Goal: Information Seeking & Learning: Check status

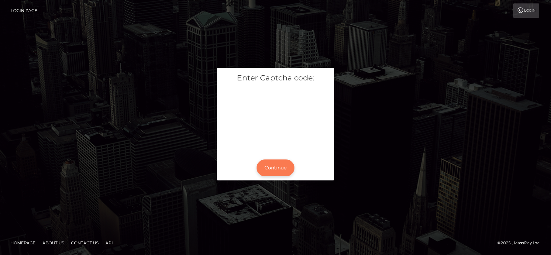
click at [276, 165] on button "Continue" at bounding box center [275, 168] width 38 height 17
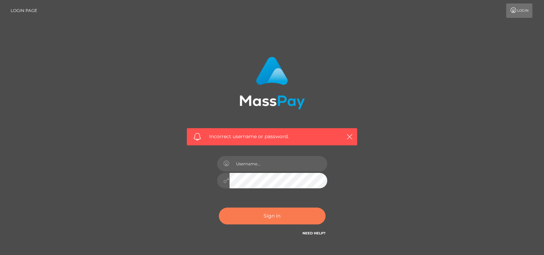
click at [296, 224] on button "Sign in" at bounding box center [272, 216] width 107 height 17
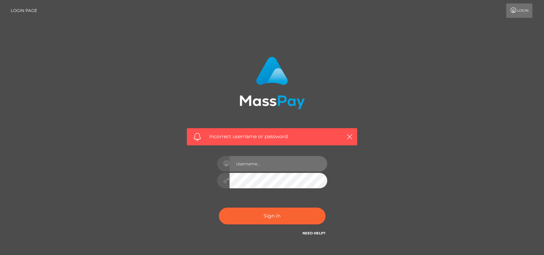
type input "[DOMAIN_NAME]"
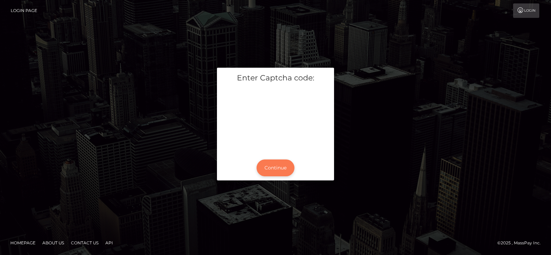
click at [282, 169] on button "Continue" at bounding box center [275, 168] width 38 height 17
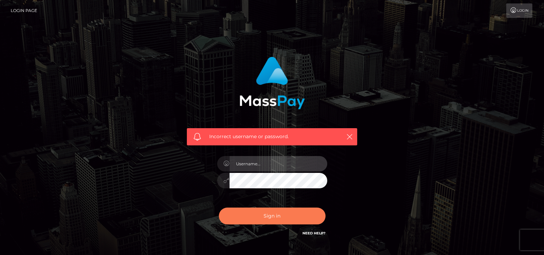
type input "pk.es"
click at [278, 221] on button "Sign in" at bounding box center [272, 216] width 107 height 17
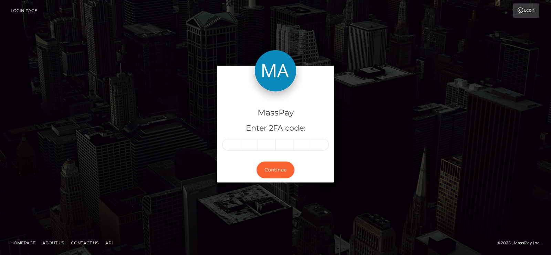
click at [313, 40] on div "MassPay Enter 2FA code: Continue" at bounding box center [275, 127] width 551 height 227
click at [231, 142] on input "text" at bounding box center [231, 145] width 18 height 12
type input "7"
type input "8"
type input "6"
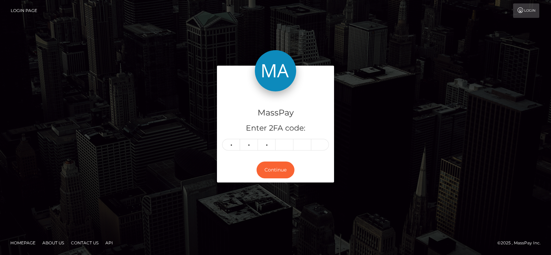
click at [264, 48] on div "MassPay Enter 2FA code: 7 8 6 786 Continue" at bounding box center [275, 127] width 551 height 227
click at [292, 147] on input "text" at bounding box center [284, 145] width 18 height 12
type input "8"
type input "9"
type input "3"
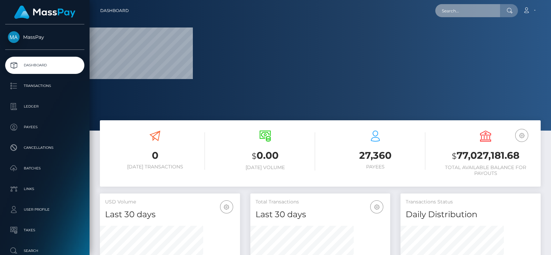
click at [465, 8] on input "text" at bounding box center [467, 10] width 65 height 13
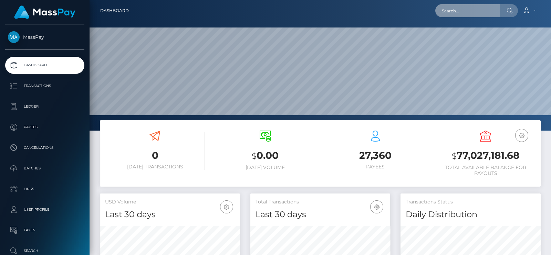
scroll to position [122, 140]
paste input "ndindan24@gmail.com"
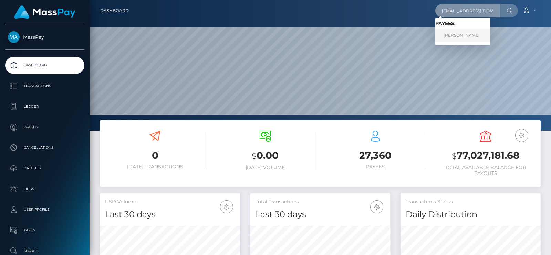
type input "ndindan24@gmail.com"
click at [451, 33] on link "NORAH NDINDA KYALO" at bounding box center [462, 35] width 55 height 13
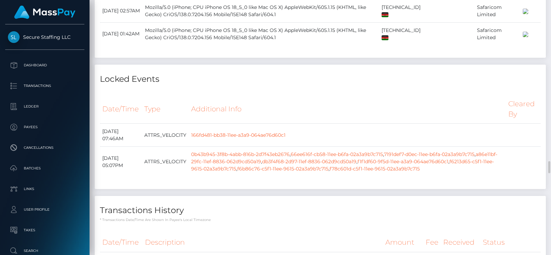
scroll to position [1903, 0]
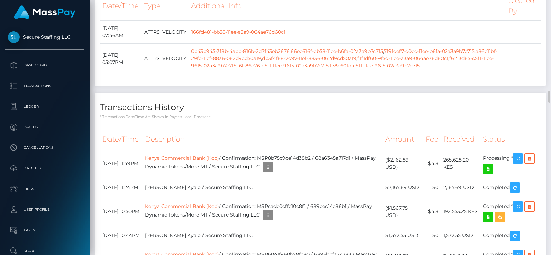
click at [285, 93] on div "Locked Events Date/Time Type Additional Info Cleared By 166fd481-bb38-11ee-a3a9…" at bounding box center [319, 27] width 461 height 132
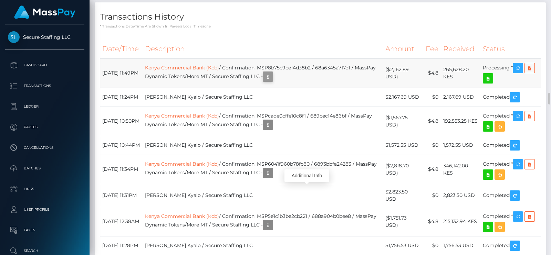
scroll to position [82, 140]
click at [272, 81] on icon "button" at bounding box center [268, 77] width 8 height 9
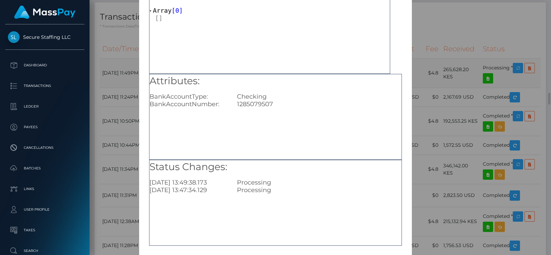
scroll to position [72, 0]
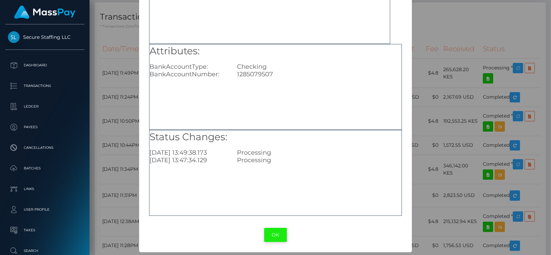
click at [268, 232] on button "OK" at bounding box center [275, 235] width 23 height 14
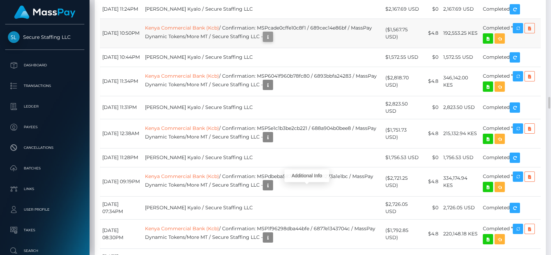
scroll to position [82, 140]
click at [273, 42] on button "button" at bounding box center [268, 37] width 10 height 10
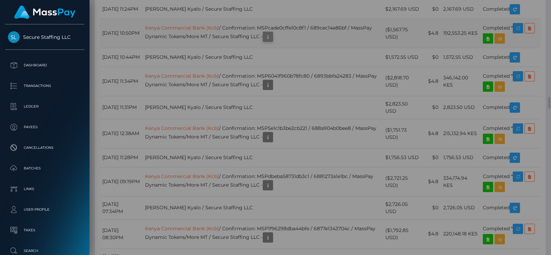
scroll to position [0, 0]
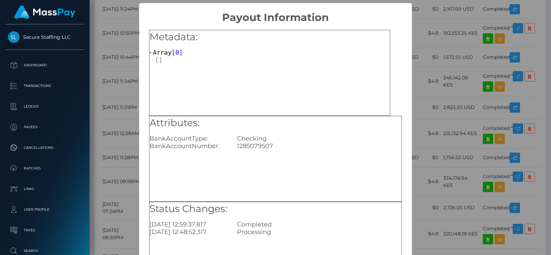
click at [253, 142] on div "1285079507" at bounding box center [319, 146] width 175 height 8
copy div "1285079507"
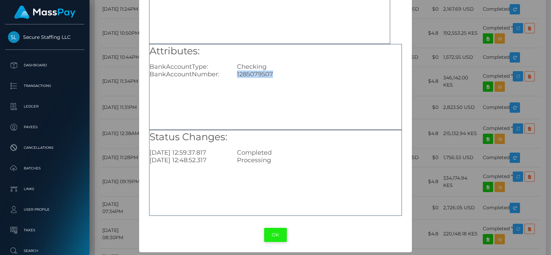
click at [267, 238] on button "OK" at bounding box center [275, 235] width 23 height 14
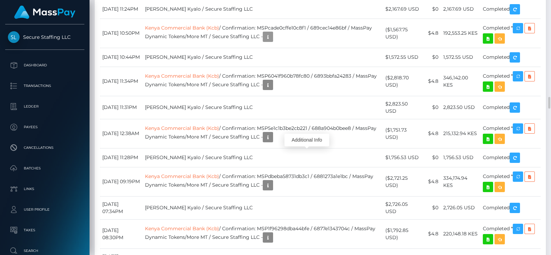
scroll to position [82, 140]
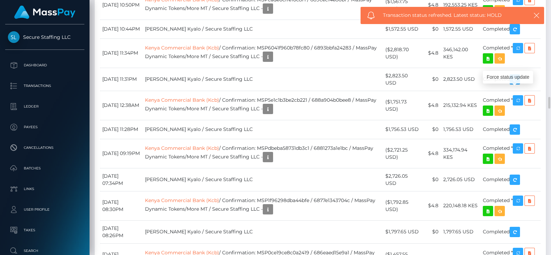
scroll to position [2108, 0]
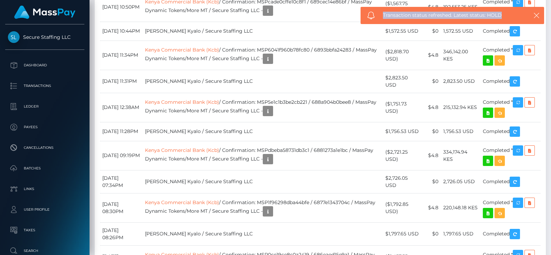
drag, startPoint x: 504, startPoint y: 14, endPoint x: 381, endPoint y: 15, distance: 122.5
click at [381, 15] on div "Transaction status refreshed. Latest status: HOLD" at bounding box center [451, 15] width 183 height 17
copy span "Transaction status refreshed. Latest status: HOLD"
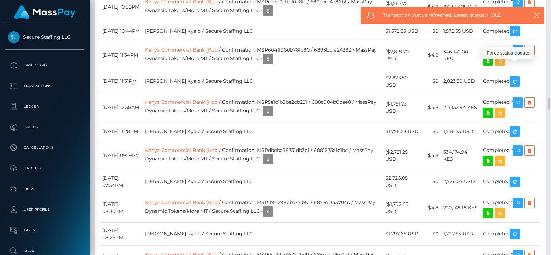
scroll to position [82, 140]
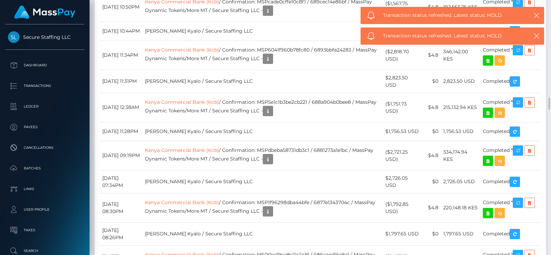
click at [272, 15] on icon "button" at bounding box center [268, 11] width 8 height 9
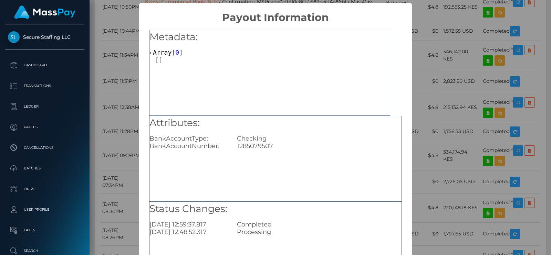
scroll to position [72, 0]
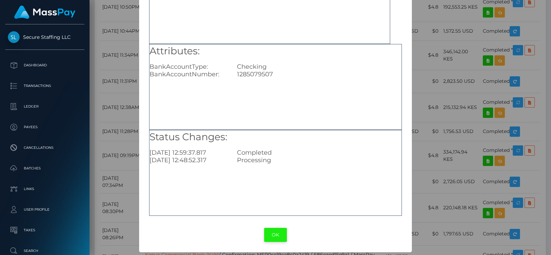
click at [271, 231] on button "OK" at bounding box center [275, 235] width 23 height 14
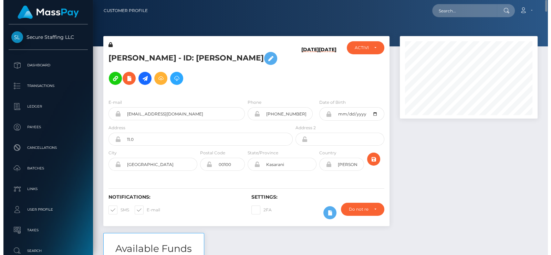
scroll to position [344118, 344063]
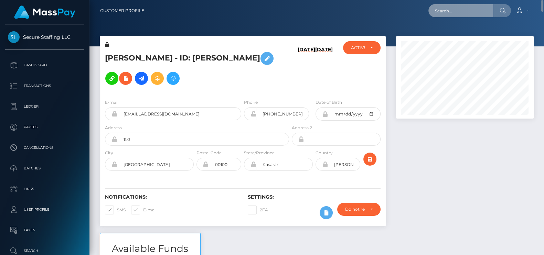
click at [445, 11] on input "text" at bounding box center [461, 10] width 65 height 13
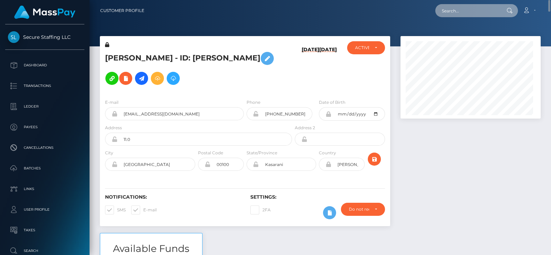
scroll to position [82, 140]
paste input "barbara.naegeli@neuhausen.ch"
type input "barbara.naegeli@neuhausen.ch"
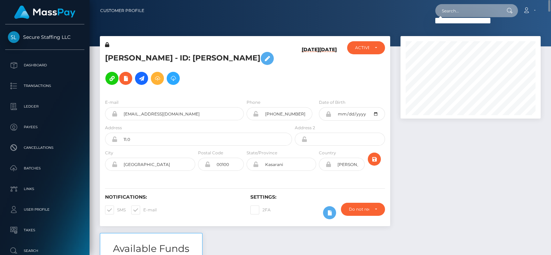
paste input "bnaegeli@hotmail.ch"
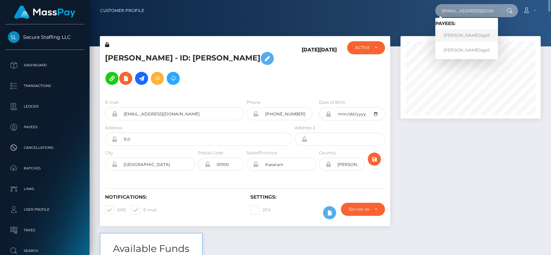
type input "bnaegeli@hotmail.ch"
click at [468, 33] on link "Barbara NÃ¤geli" at bounding box center [466, 35] width 63 height 13
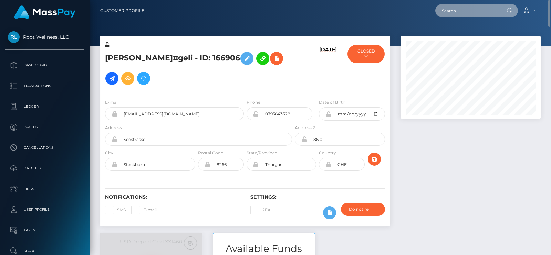
click at [453, 9] on input "text" at bounding box center [467, 10] width 65 height 13
paste input "[EMAIL_ADDRESS][DOMAIN_NAME]"
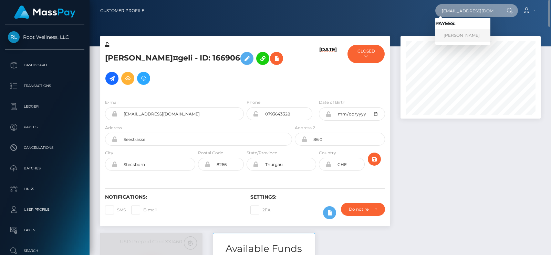
type input "[EMAIL_ADDRESS][DOMAIN_NAME]"
click at [462, 30] on link "NORAH NDINDA KYALO" at bounding box center [462, 35] width 55 height 13
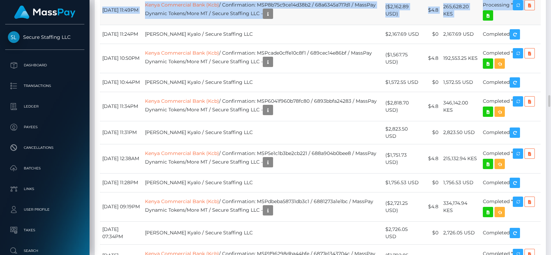
scroll to position [82, 140]
drag, startPoint x: 98, startPoint y: 140, endPoint x: 538, endPoint y: 161, distance: 440.7
copy div "Date/Time Description Amount Fee Received Status [DATE] 11:49PM Kenya Commercia…"
click at [531, 25] on td "Processing *" at bounding box center [510, 10] width 60 height 29
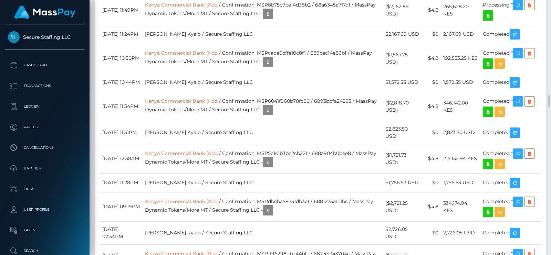
click at [517, 10] on icon "button" at bounding box center [518, 5] width 8 height 9
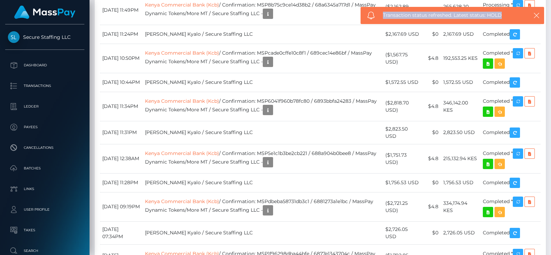
drag, startPoint x: 380, startPoint y: 13, endPoint x: 505, endPoint y: 17, distance: 125.0
click at [505, 17] on div "Transaction status refreshed. Latest status: HOLD" at bounding box center [451, 15] width 183 height 17
copy span "Transaction status refreshed. Latest status: HOLD"
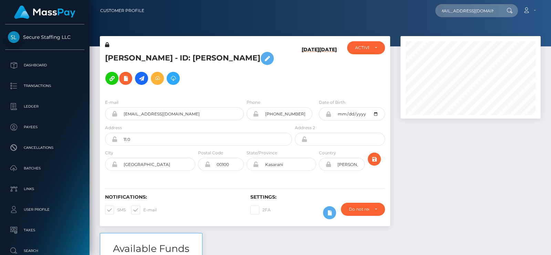
scroll to position [0, 5]
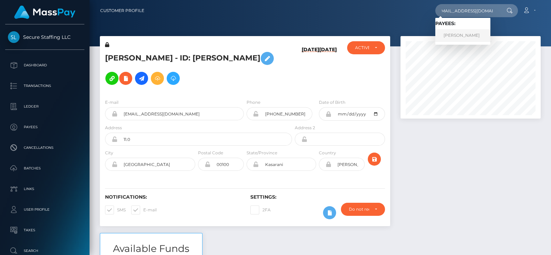
type input "[EMAIL_ADDRESS][DOMAIN_NAME]"
click at [450, 34] on link "Jyothsna Patil" at bounding box center [462, 35] width 55 height 13
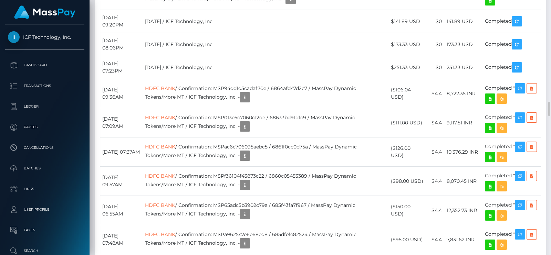
scroll to position [1857, 0]
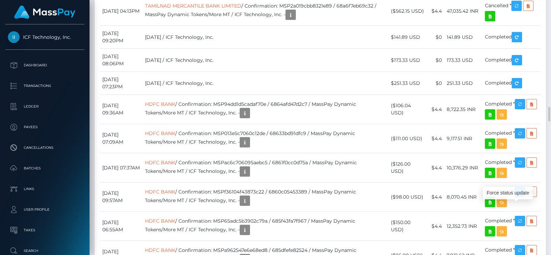
scroll to position [82, 140]
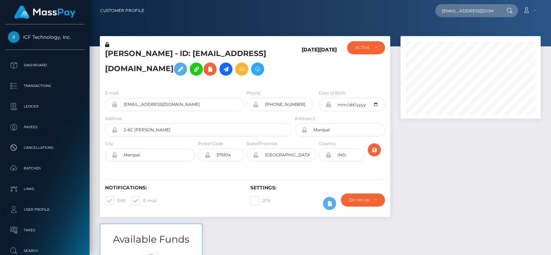
scroll to position [82, 140]
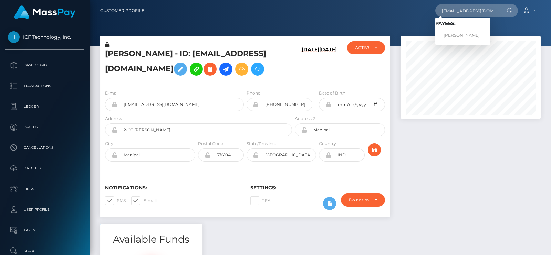
type input "[EMAIL_ADDRESS][DOMAIN_NAME]"
click at [465, 32] on link "[PERSON_NAME]" at bounding box center [462, 35] width 55 height 13
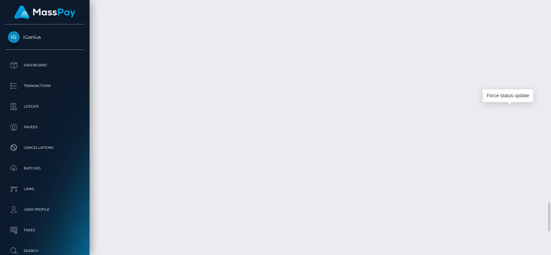
scroll to position [82, 140]
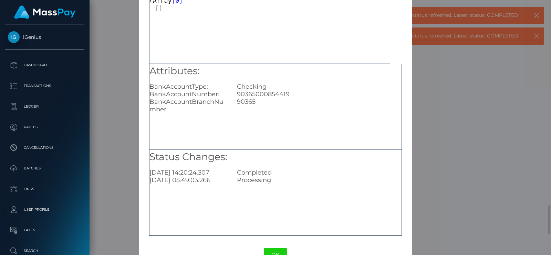
scroll to position [72, 0]
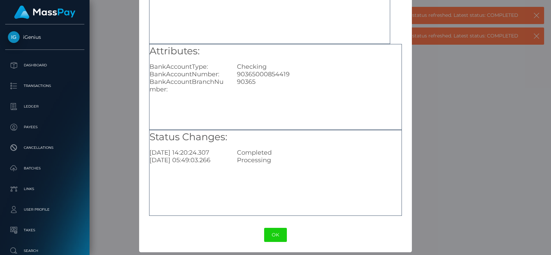
click at [269, 233] on button "OK" at bounding box center [275, 235] width 23 height 14
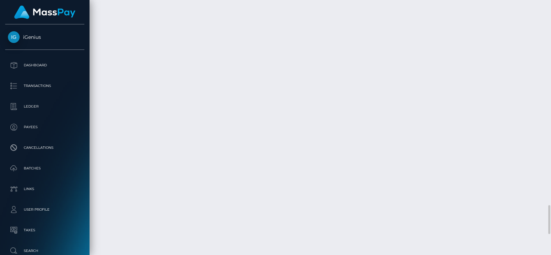
scroll to position [82, 140]
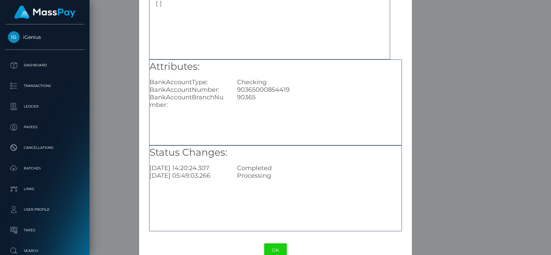
scroll to position [72, 0]
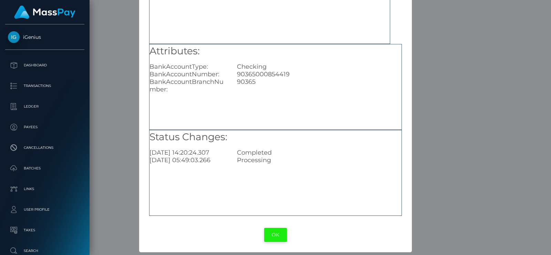
click at [275, 232] on button "OK" at bounding box center [275, 235] width 23 height 14
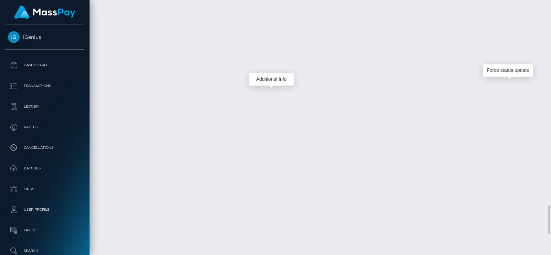
scroll to position [82, 140]
drag, startPoint x: 103, startPoint y: 88, endPoint x: 539, endPoint y: 99, distance: 435.5
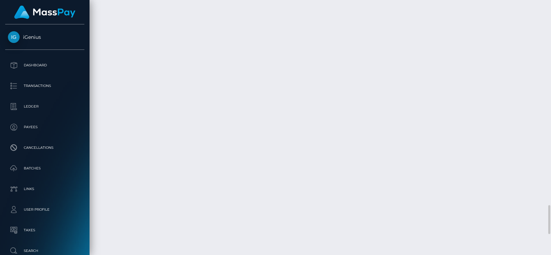
copy tbody "August 15, 2025 07:50AM Bank Of Nova Scotia (Jamaica) Limited / Confirmation: 1…"
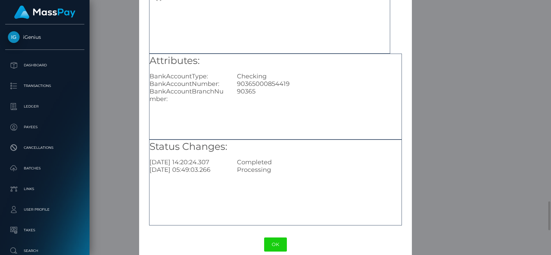
scroll to position [72, 0]
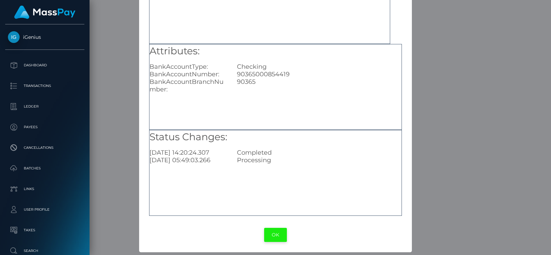
click at [277, 239] on button "OK" at bounding box center [275, 235] width 23 height 14
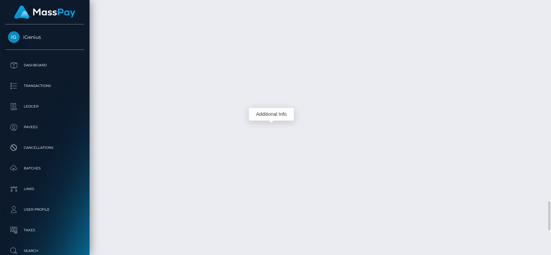
scroll to position [82, 140]
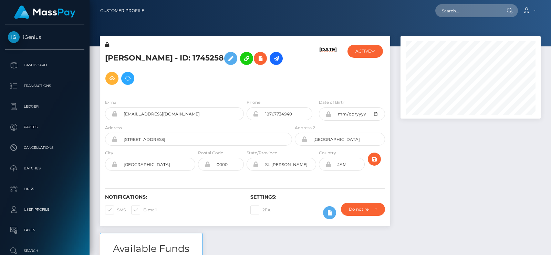
scroll to position [82, 140]
click at [485, 6] on input "text" at bounding box center [467, 10] width 65 height 13
paste input "lisa.hoekstraa@icloud.com"
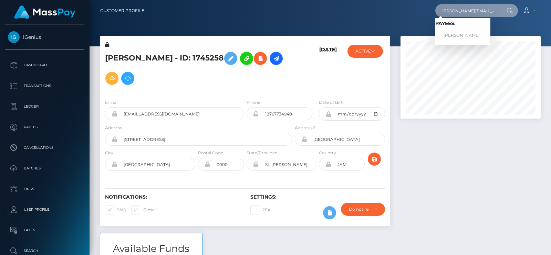
type input "lisa.hoekstraa@icloud.com"
click at [453, 28] on span "Payees: LISA ANNA HOEKSTRA" at bounding box center [462, 31] width 55 height 21
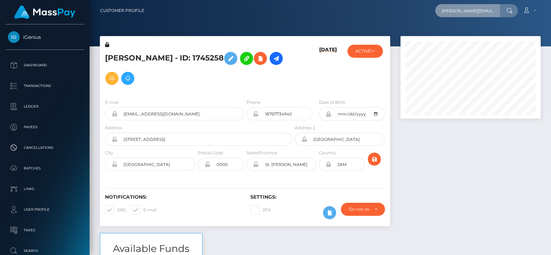
click at [492, 15] on input "lisa.hoekstraa@icloud.com" at bounding box center [467, 10] width 65 height 13
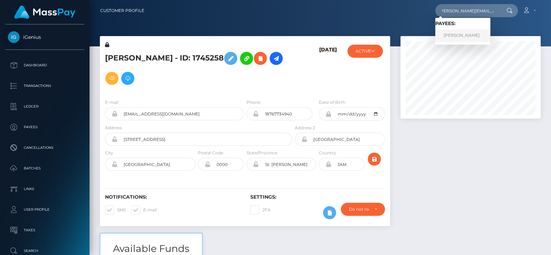
click at [466, 32] on link "LISA ANNA HOEKSTRA" at bounding box center [462, 35] width 55 height 13
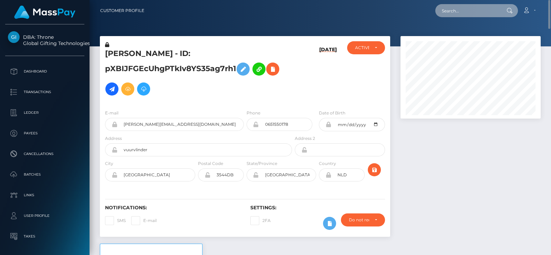
click at [449, 11] on input "text" at bounding box center [467, 10] width 65 height 13
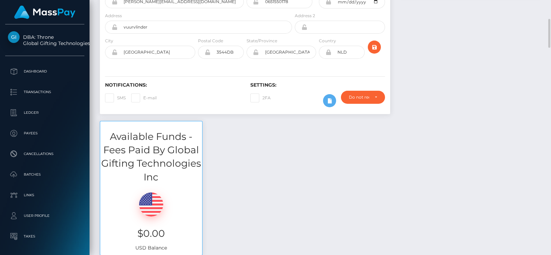
scroll to position [127, 0]
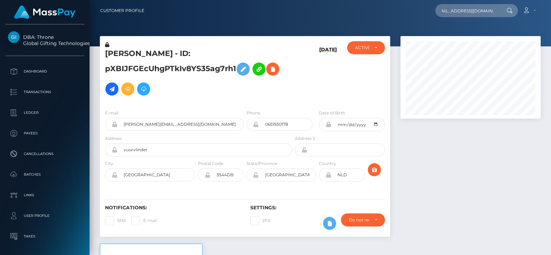
scroll to position [0, 8]
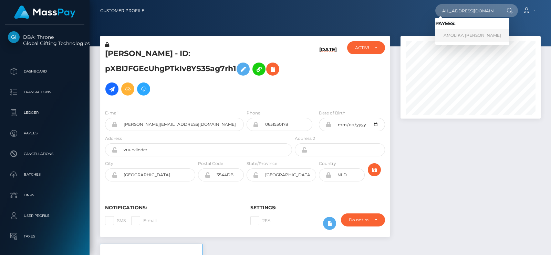
type input "[EMAIL_ADDRESS][DOMAIN_NAME]"
click at [487, 33] on link "AMOLIKA HARI IYENGAR" at bounding box center [472, 35] width 74 height 13
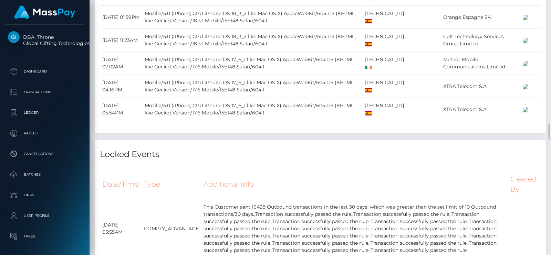
scroll to position [1993, 0]
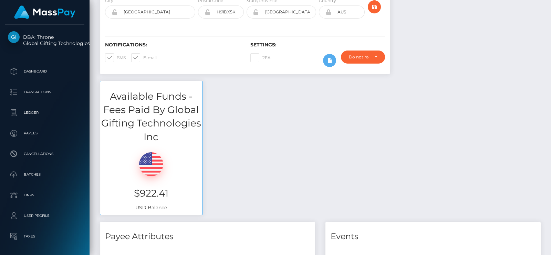
scroll to position [0, 0]
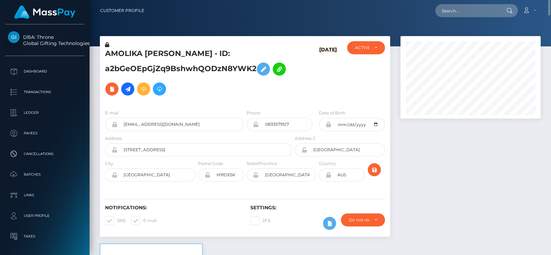
click at [112, 47] on div "AMOLIKA HARI IYENGAR - ID: a2bGeOEpGjZq9BshwhQODzN8YWK2" at bounding box center [196, 72] width 193 height 63
click at [121, 51] on h5 "AMOLIKA HARI IYENGAR - ID: a2bGeOEpGjZq9BshwhQODzN8YWK2" at bounding box center [196, 74] width 183 height 51
copy h5 "AMOLIKA"
click at [121, 51] on h5 "AMOLIKA HARI IYENGAR - ID: a2bGeOEpGjZq9BshwhQODzN8YWK2" at bounding box center [196, 74] width 183 height 51
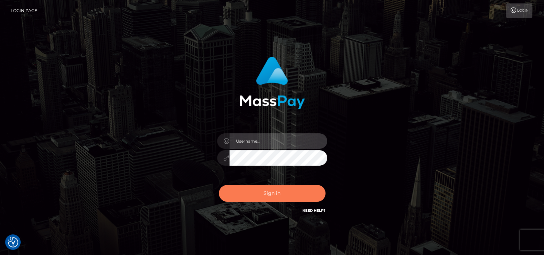
type input "[DOMAIN_NAME]"
click at [299, 199] on button "Sign in" at bounding box center [272, 193] width 107 height 17
type input "pk.es"
click at [275, 194] on button "Sign in" at bounding box center [272, 193] width 107 height 17
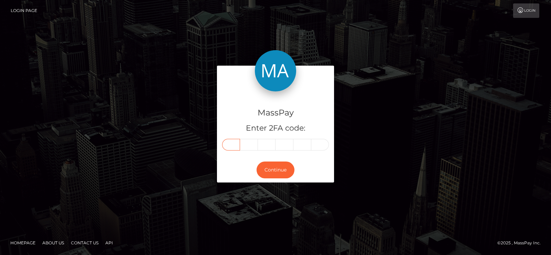
click at [233, 148] on input "text" at bounding box center [231, 145] width 18 height 12
type input "2"
type input "9"
type input "3"
type input "4"
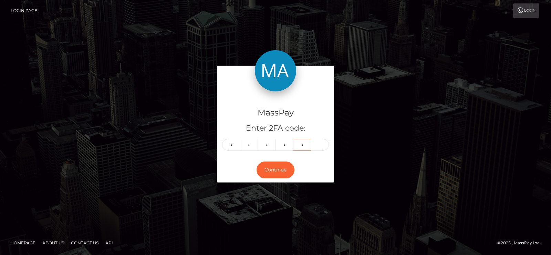
type input "6"
type input "1"
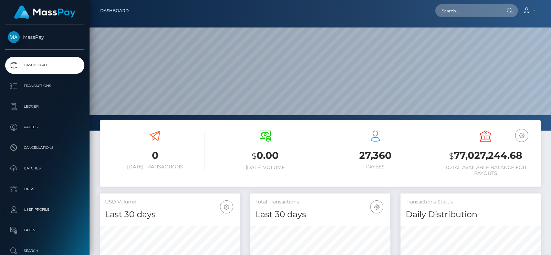
scroll to position [122, 140]
click at [481, 10] on input "text" at bounding box center [467, 10] width 65 height 13
paste input "[EMAIL_ADDRESS][DOMAIN_NAME]"
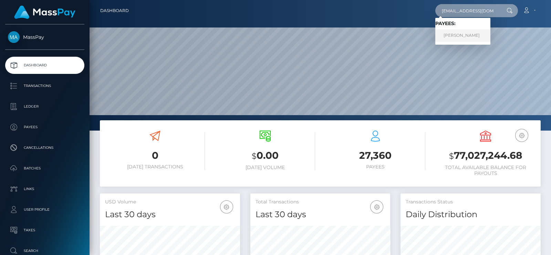
type input "[EMAIL_ADDRESS][DOMAIN_NAME]"
click at [463, 37] on link "Lola Spotts" at bounding box center [462, 35] width 55 height 13
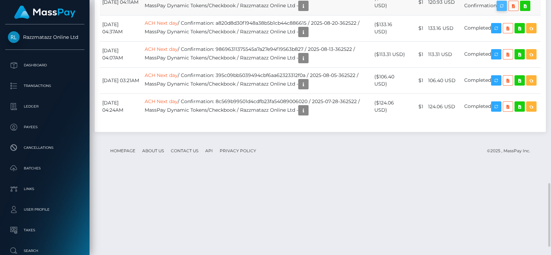
scroll to position [82, 140]
click at [505, 10] on icon "button" at bounding box center [501, 6] width 8 height 9
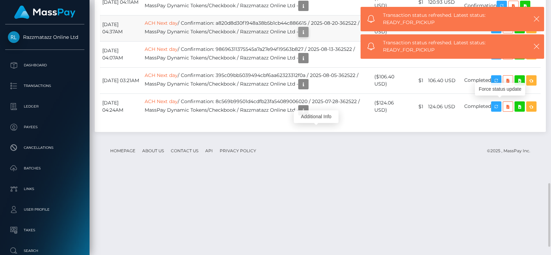
click at [307, 36] on icon "button" at bounding box center [303, 32] width 8 height 9
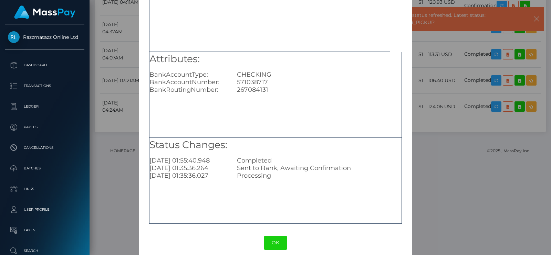
scroll to position [64, 0]
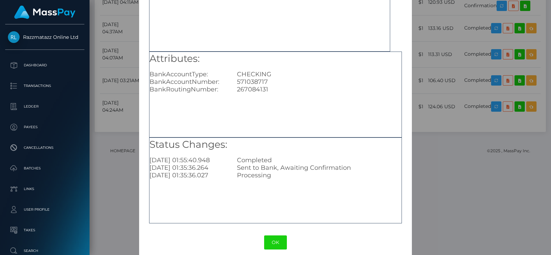
click at [256, 80] on div "571038717" at bounding box center [319, 82] width 175 height 8
copy div "571038717"
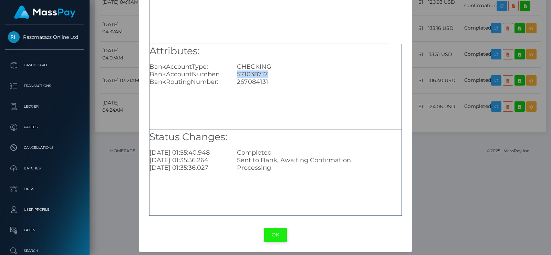
click at [272, 231] on button "OK" at bounding box center [275, 235] width 23 height 14
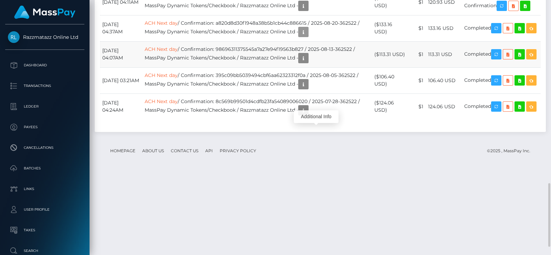
scroll to position [82, 140]
click at [307, 36] on icon "button" at bounding box center [303, 32] width 8 height 9
click at [307, 10] on icon "button" at bounding box center [303, 6] width 8 height 9
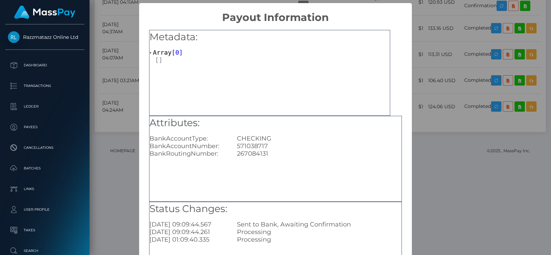
click at [247, 155] on div "267084131" at bounding box center [319, 154] width 175 height 8
copy div "267084131"
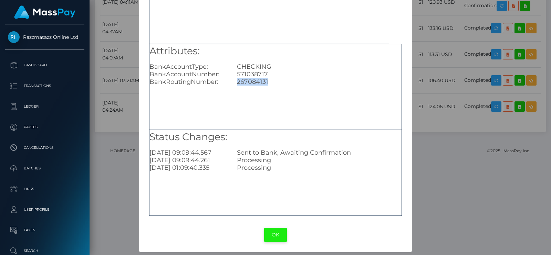
click at [279, 237] on button "OK" at bounding box center [275, 235] width 23 height 14
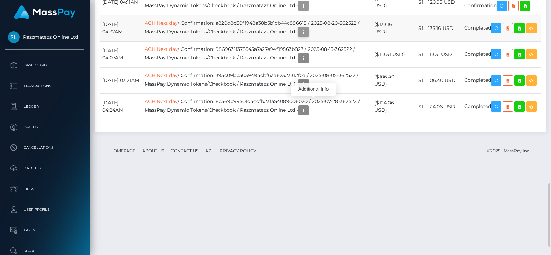
scroll to position [82, 140]
click at [307, 36] on icon "button" at bounding box center [303, 32] width 8 height 9
click at [311, 109] on div "Additional Info" at bounding box center [316, 116] width 45 height 17
click at [307, 10] on icon "button" at bounding box center [303, 6] width 8 height 9
click at [307, 63] on icon "button" at bounding box center [303, 58] width 8 height 9
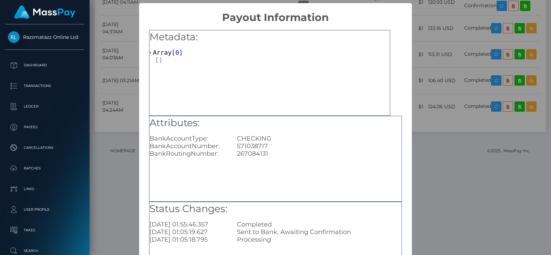
scroll to position [72, 0]
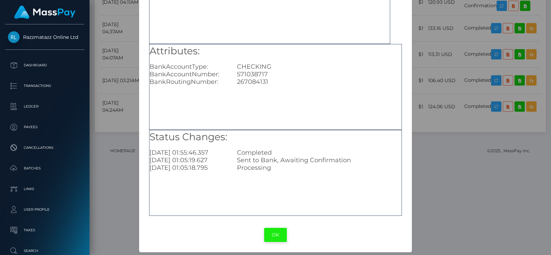
click at [278, 231] on button "OK" at bounding box center [275, 235] width 23 height 14
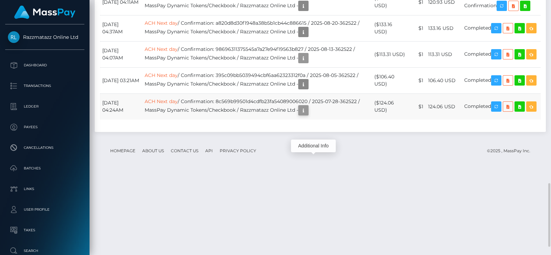
scroll to position [82, 140]
click at [307, 115] on icon "button" at bounding box center [303, 110] width 8 height 9
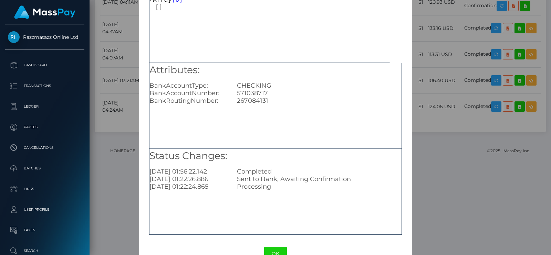
scroll to position [57, 0]
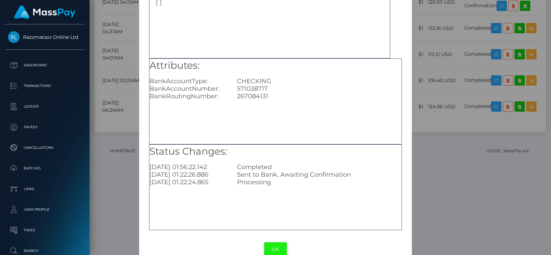
click at [278, 247] on button "OK" at bounding box center [275, 250] width 23 height 14
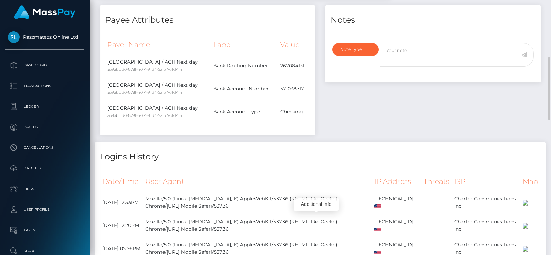
scroll to position [0, 0]
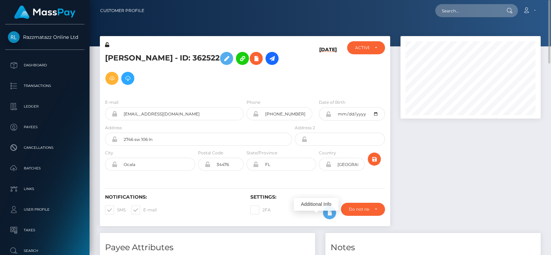
click at [113, 55] on h5 "Lola Spotts - ID: 362522" at bounding box center [196, 69] width 183 height 40
copy h5 "Lola"
click at [456, 11] on input "text" at bounding box center [467, 10] width 65 height 13
paste input "tildeemm35@gmail.com"
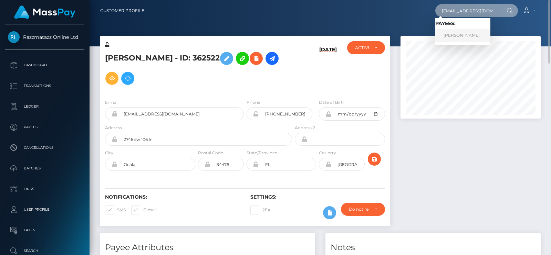
type input "tildeemm35@gmail.com"
click at [460, 33] on link "TILDEM YURTMAN" at bounding box center [462, 35] width 55 height 13
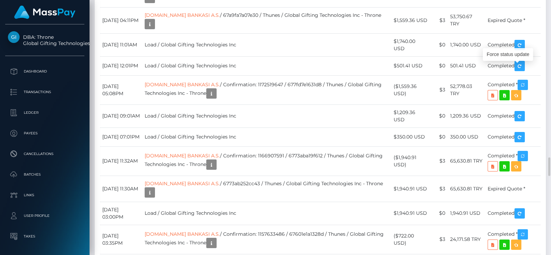
scroll to position [82, 140]
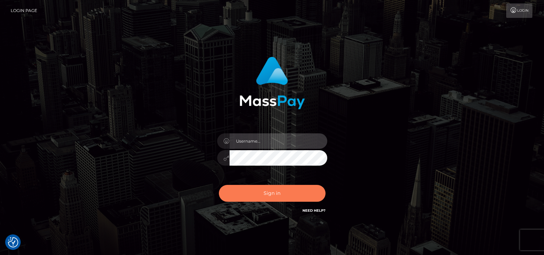
type input "[DOMAIN_NAME]"
click at [270, 187] on button "Sign in" at bounding box center [272, 193] width 107 height 17
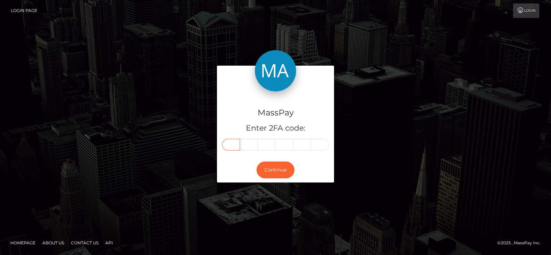
click at [237, 145] on input "text" at bounding box center [231, 145] width 18 height 12
type input "8"
type input "7"
type input "5"
type input "6"
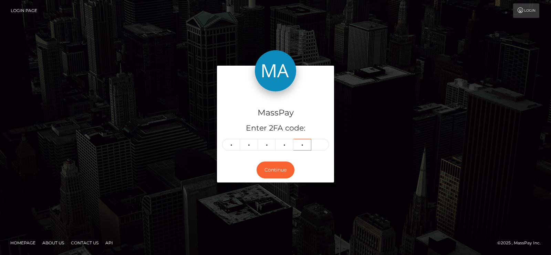
type input "8"
type input "6"
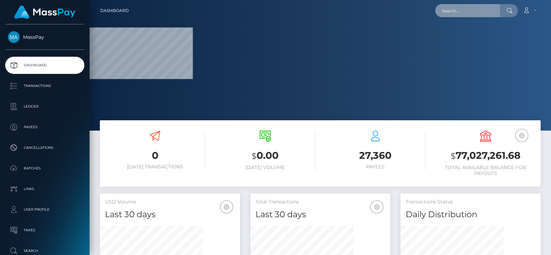
click at [458, 9] on input "text" at bounding box center [467, 10] width 65 height 13
paste input "[EMAIL_ADDRESS][DOMAIN_NAME]"
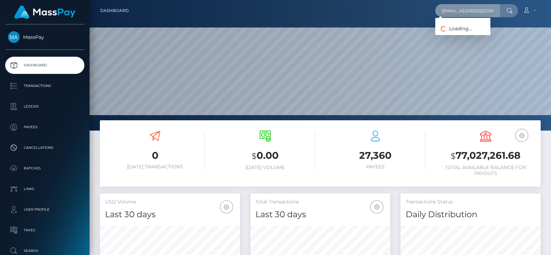
scroll to position [122, 140]
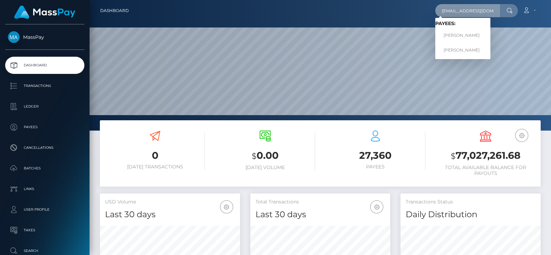
type input "sonali1985@yahoo.com"
click at [453, 30] on link "Nisha Devi" at bounding box center [462, 35] width 55 height 13
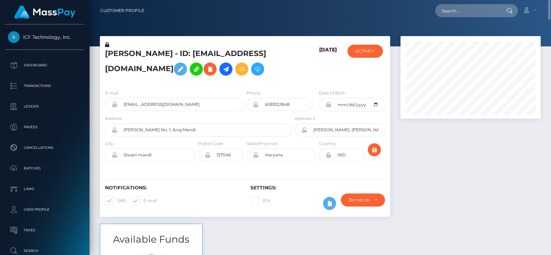
click at [465, 2] on nav "Customer Profile Loading... Loading... Account" at bounding box center [319, 10] width 461 height 21
click at [460, 9] on input "text" at bounding box center [467, 10] width 65 height 13
paste input "[EMAIL_ADDRESS][DOMAIN_NAME]"
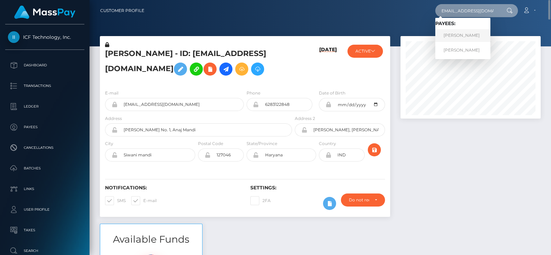
type input "[EMAIL_ADDRESS][DOMAIN_NAME]"
click at [448, 37] on link "[PERSON_NAME]" at bounding box center [462, 35] width 55 height 13
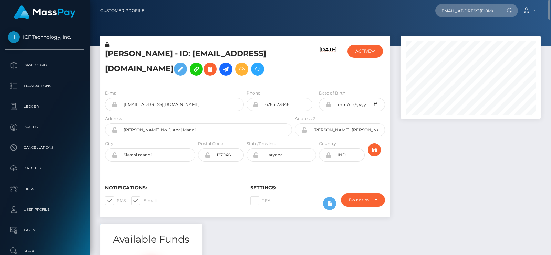
scroll to position [0, 0]
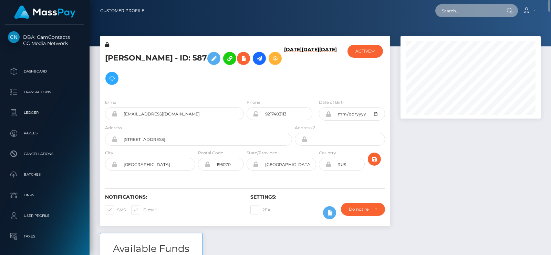
click at [472, 16] on input "text" at bounding box center [467, 10] width 65 height 13
paste input "studio_prada@yahoo.com"
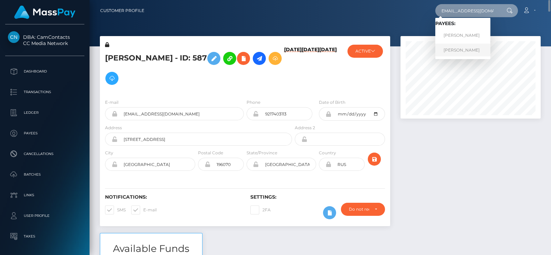
type input "studio_prada@yahoo.com"
click at [454, 50] on link "Irina Igorevna Cherneta" at bounding box center [462, 50] width 55 height 13
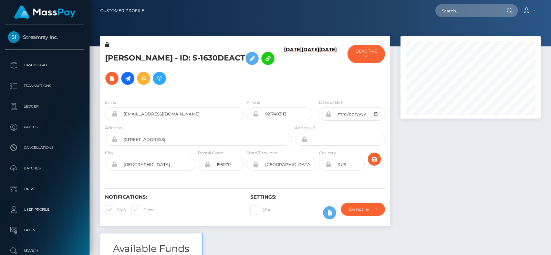
scroll to position [82, 140]
click at [458, 10] on input "text" at bounding box center [467, 10] width 65 height 13
paste input "[EMAIL_ADDRESS][DOMAIN_NAME]"
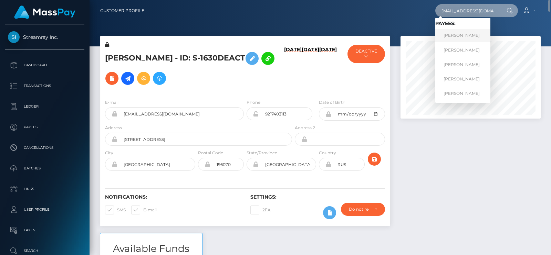
type input "[EMAIL_ADDRESS][DOMAIN_NAME]"
click at [448, 35] on link "IRINA IGOREVNA CHERNETA" at bounding box center [462, 35] width 55 height 13
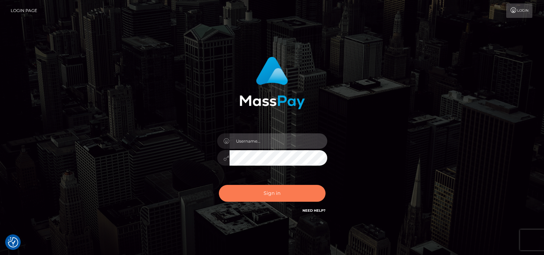
type input "[DOMAIN_NAME]"
click at [273, 190] on button "Sign in" at bounding box center [272, 193] width 107 height 17
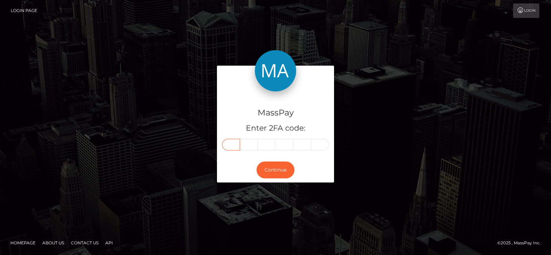
click at [234, 143] on input "text" at bounding box center [231, 145] width 18 height 12
type input "7"
type input "9"
type input "1"
click at [282, 143] on input "text" at bounding box center [284, 145] width 18 height 12
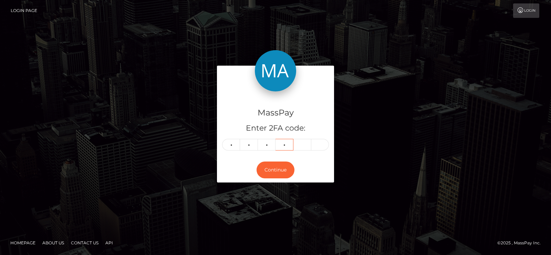
type input "3"
type input "4"
type input "3"
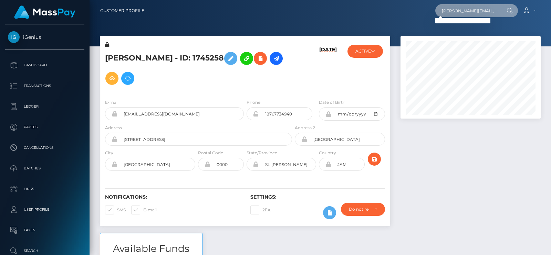
paste input "[PERSON_NAME][EMAIL_ADDRESS]"
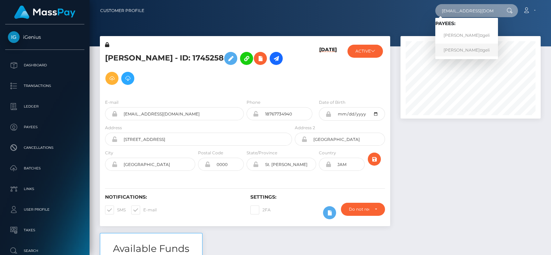
type input "[EMAIL_ADDRESS][DOMAIN_NAME]"
click at [451, 49] on link "[PERSON_NAME]¤geli" at bounding box center [466, 50] width 63 height 13
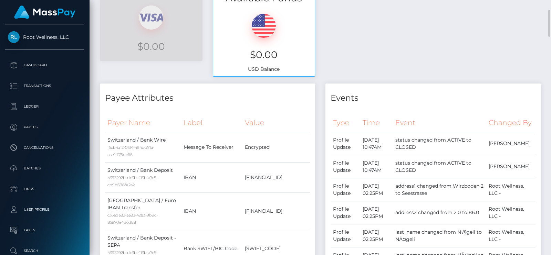
scroll to position [152, 0]
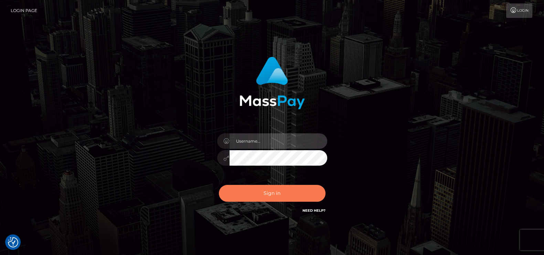
type input "pk.es"
click at [267, 190] on button "Sign in" at bounding box center [272, 193] width 107 height 17
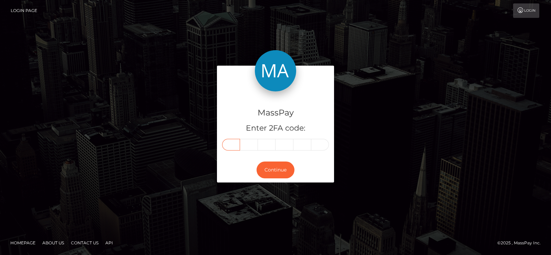
click at [239, 147] on input "text" at bounding box center [231, 145] width 18 height 12
paste input "9"
type input "9"
type input "4"
type input "9"
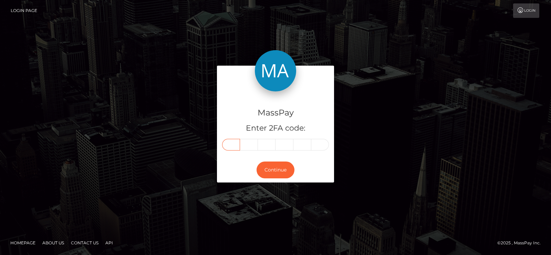
type input "9"
type input "0"
type input "3"
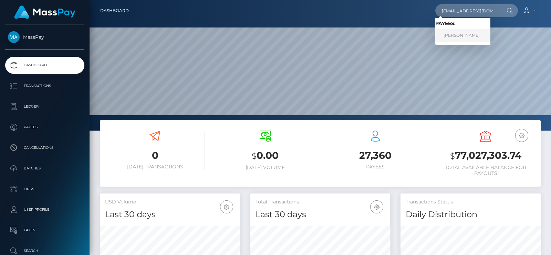
type input "[EMAIL_ADDRESS][DOMAIN_NAME]"
click at [460, 34] on link "TILDEM YURTMAN" at bounding box center [462, 35] width 55 height 13
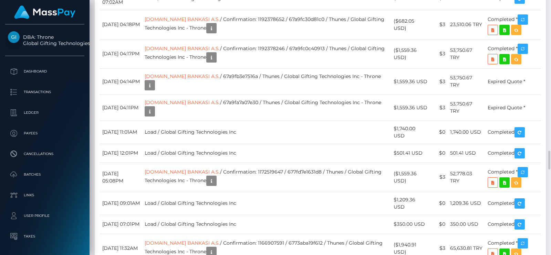
scroll to position [82, 140]
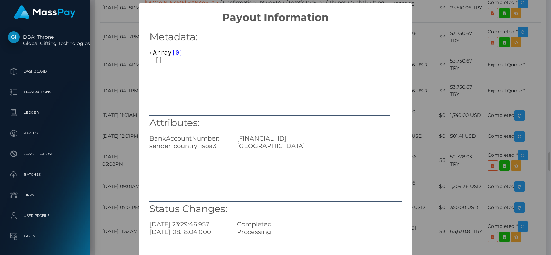
scroll to position [72, 0]
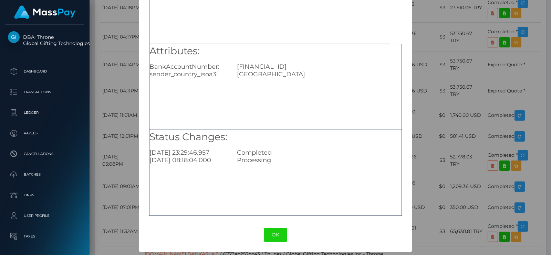
click at [266, 243] on div "OK No Cancel" at bounding box center [275, 235] width 272 height 21
click at [268, 240] on button "OK" at bounding box center [275, 235] width 23 height 14
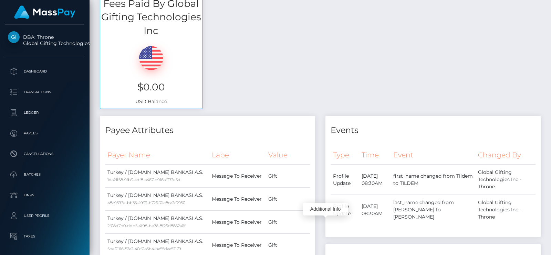
scroll to position [0, 0]
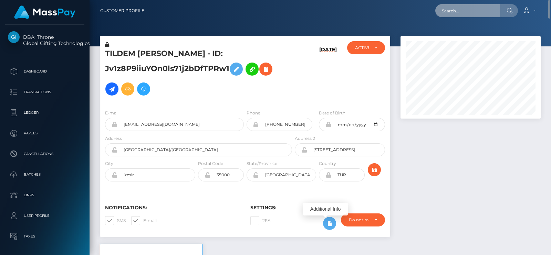
click at [467, 12] on input "text" at bounding box center [467, 10] width 65 height 13
paste input "thornywitchx@gmail.com"
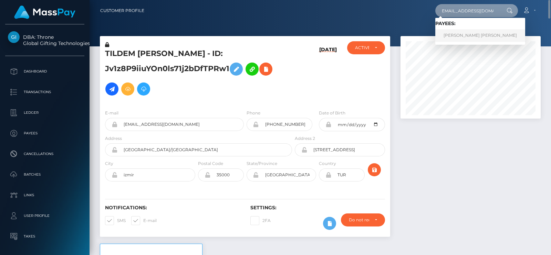
type input "thornywitchx@gmail.com"
click at [453, 30] on link "CHRISTINA MARY SNYDER" at bounding box center [480, 35] width 90 height 13
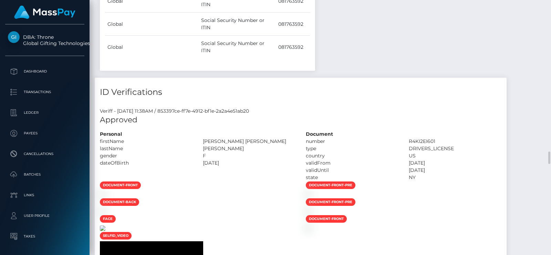
scroll to position [3111, 0]
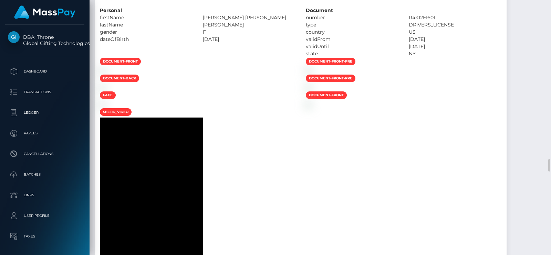
scroll to position [3234, 0]
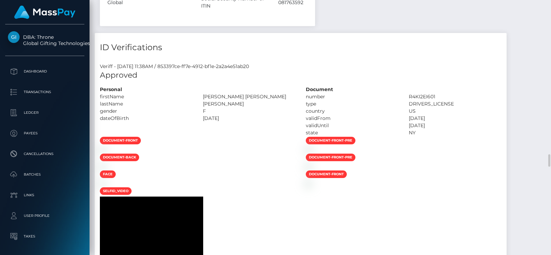
scroll to position [3155, 0]
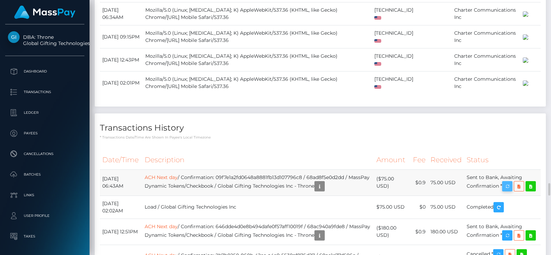
scroll to position [82, 140]
drag, startPoint x: 511, startPoint y: 119, endPoint x: 475, endPoint y: 218, distance: 105.0
click at [511, 182] on icon "button" at bounding box center [507, 186] width 8 height 9
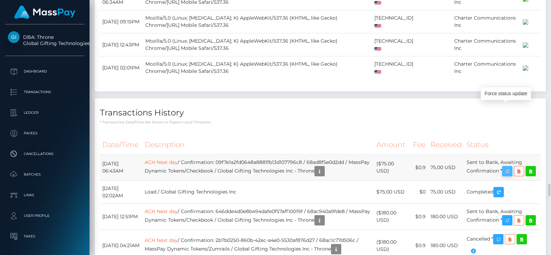
click at [508, 167] on icon "button" at bounding box center [507, 171] width 8 height 9
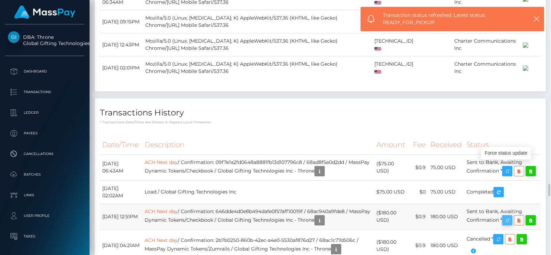
click at [508, 217] on icon "button" at bounding box center [507, 221] width 8 height 9
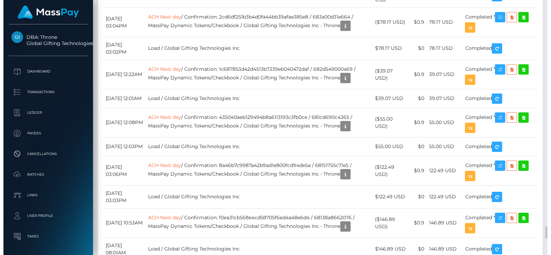
scroll to position [4631, 0]
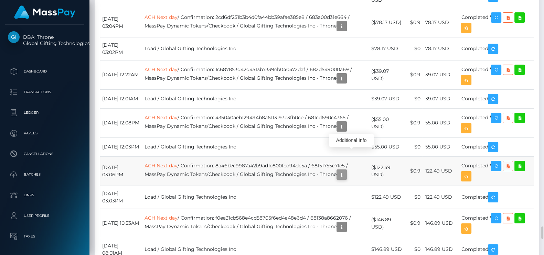
click at [356, 157] on td "ACH Next day / Confirmation: 8a46b7c9987a42b9ad1e800fcd94de5a / 68151755c71e5 /…" at bounding box center [255, 171] width 227 height 29
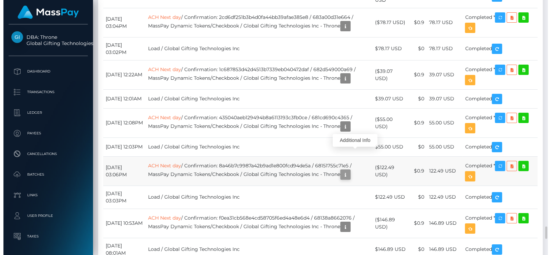
scroll to position [82, 140]
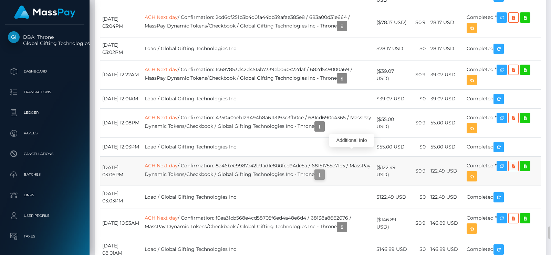
click at [324, 171] on icon "button" at bounding box center [319, 175] width 8 height 9
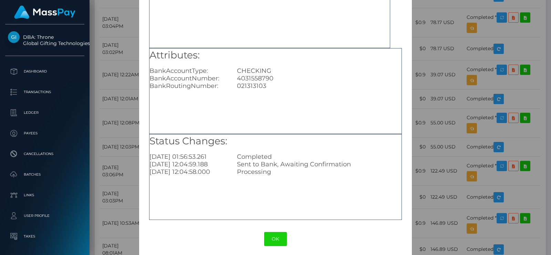
scroll to position [72, 0]
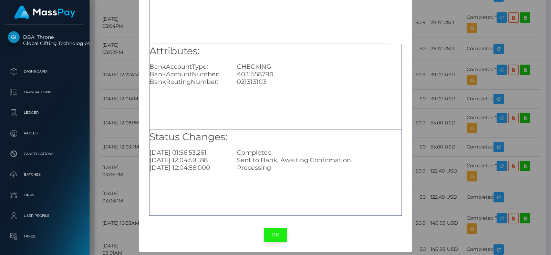
click at [269, 230] on button "OK" at bounding box center [275, 235] width 23 height 14
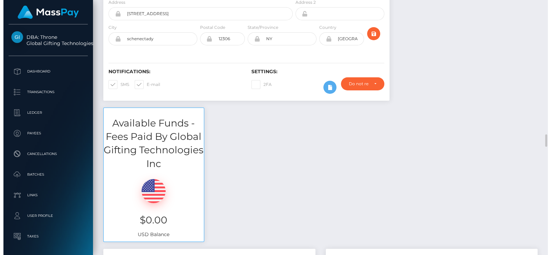
scroll to position [0, 0]
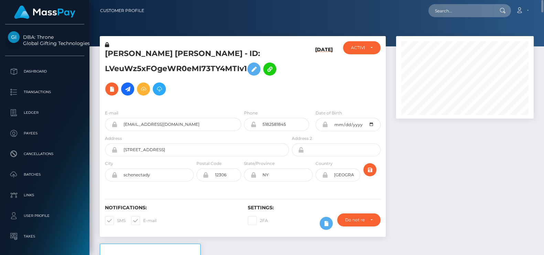
click at [127, 53] on h5 "CHRISTINA MARY SNYDER - ID: LVeuWz5xFOgeWR0eMI73TY4MTIv1" at bounding box center [195, 74] width 180 height 51
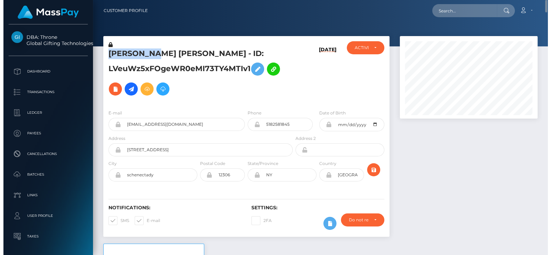
scroll to position [82, 140]
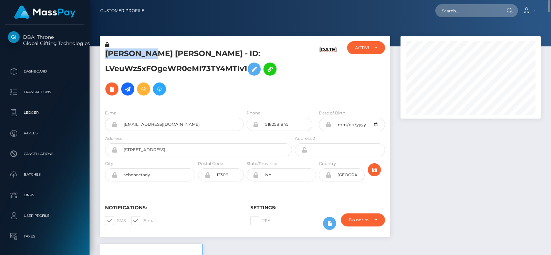
copy h5 "CHRISTINA"
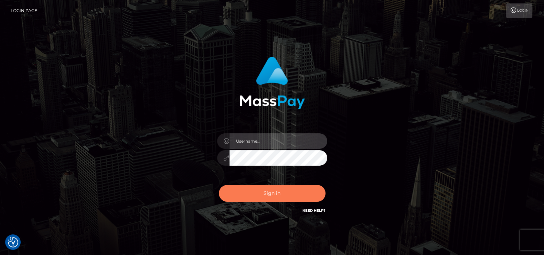
type input "pk.es"
click at [296, 187] on button "Sign in" at bounding box center [272, 193] width 107 height 17
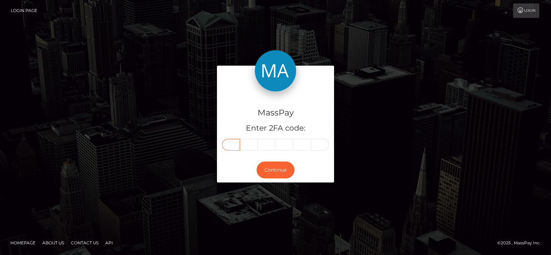
click at [231, 142] on input "text" at bounding box center [231, 145] width 18 height 12
type input "4"
type input "5"
type input "9"
type input "0"
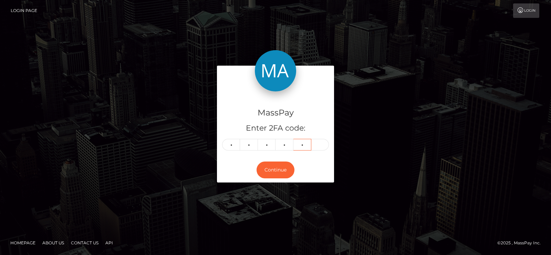
type input "4"
type input "8"
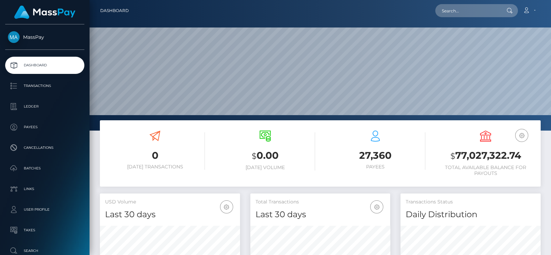
scroll to position [122, 140]
click at [437, 11] on input "text" at bounding box center [467, 10] width 65 height 13
paste input "[EMAIL_ADDRESS][DOMAIN_NAME]"
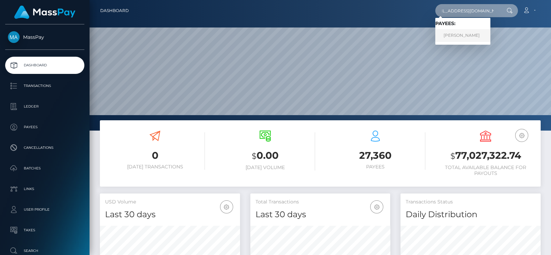
type input "[EMAIL_ADDRESS][DOMAIN_NAME]"
click at [460, 37] on link "[PERSON_NAME]" at bounding box center [462, 35] width 55 height 13
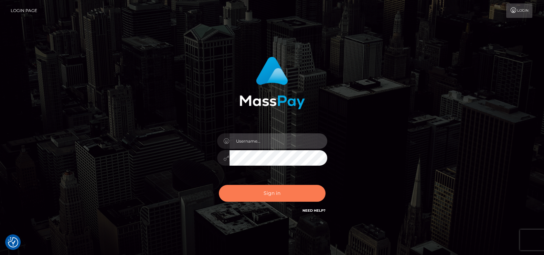
type input "[DOMAIN_NAME]"
click at [263, 198] on button "Sign in" at bounding box center [272, 193] width 107 height 17
type input "[DOMAIN_NAME]"
click at [272, 197] on button "Sign in" at bounding box center [272, 193] width 107 height 17
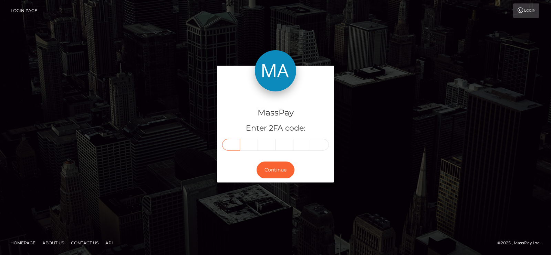
click at [232, 145] on input "text" at bounding box center [231, 145] width 18 height 12
type input "0"
type input "5"
type input "6"
click at [285, 142] on input "text" at bounding box center [284, 145] width 18 height 12
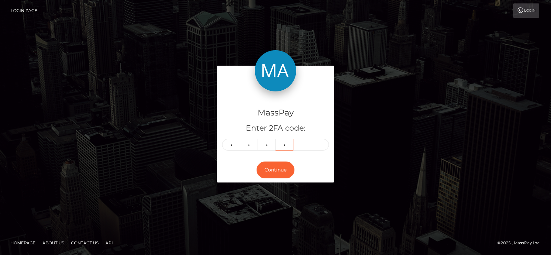
type input "2"
type input "8"
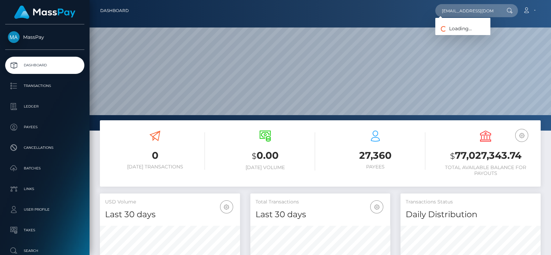
scroll to position [0, 10]
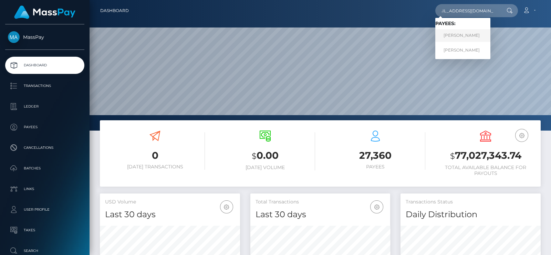
type input "[EMAIL_ADDRESS][DOMAIN_NAME]"
click at [449, 40] on link "SUSAN CATHERINE SCHERMERHORN" at bounding box center [462, 35] width 55 height 13
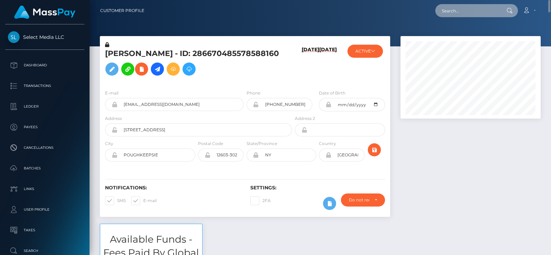
click at [451, 14] on input "text" at bounding box center [467, 10] width 65 height 13
paste input "[EMAIL_ADDRESS][DOMAIN_NAME]"
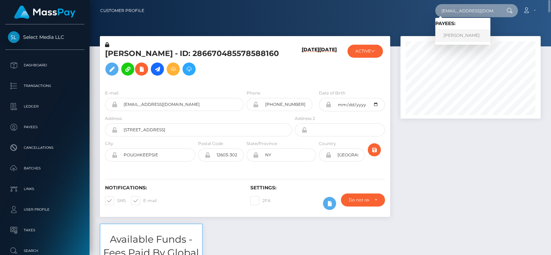
type input "[EMAIL_ADDRESS][DOMAIN_NAME]"
click at [457, 39] on link "[PERSON_NAME]" at bounding box center [462, 35] width 55 height 13
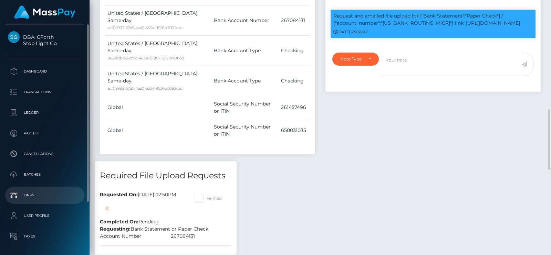
scroll to position [67, 0]
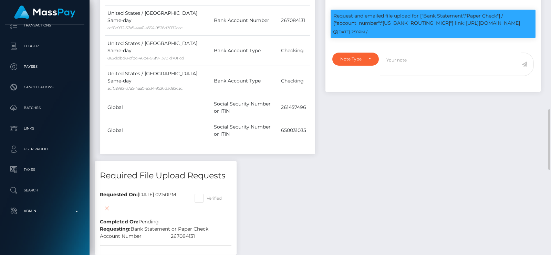
click at [160, 226] on div "Requesting: Bank Statement or Paper Check" at bounding box center [166, 229] width 142 height 7
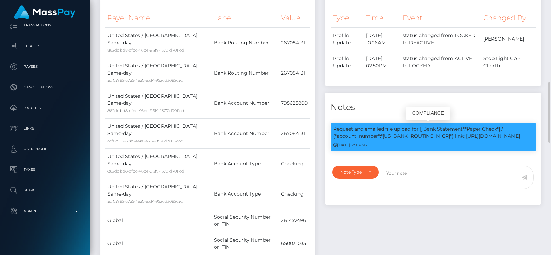
scroll to position [82, 140]
click at [395, 136] on p "Request and emailed file upload for ["Bank Statement","Paper Check"] / {"accoun…" at bounding box center [432, 133] width 199 height 14
copy p "267084131"
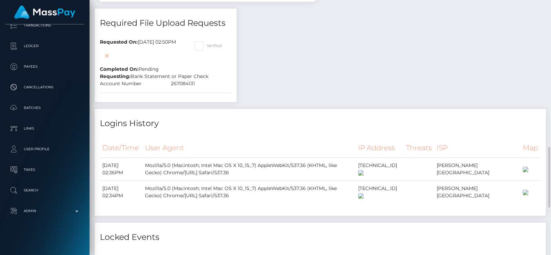
scroll to position [614, 0]
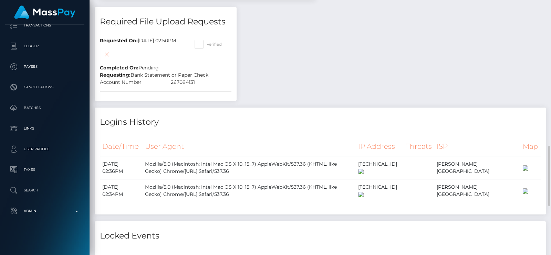
click at [340, 116] on h4 "Logins History" at bounding box center [320, 122] width 441 height 12
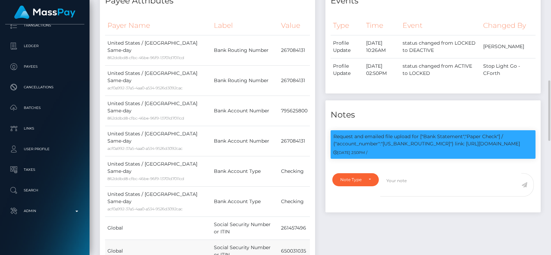
scroll to position [338, 0]
click at [291, 48] on td "267084131" at bounding box center [293, 50] width 31 height 30
copy td "267084131"
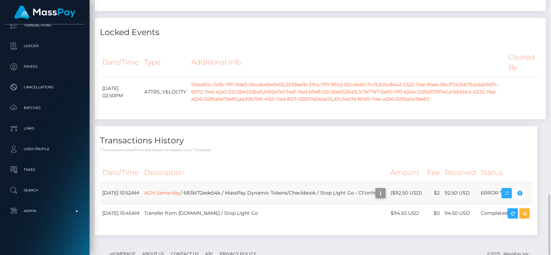
scroll to position [82, 140]
click at [376, 189] on icon "button" at bounding box center [380, 193] width 8 height 9
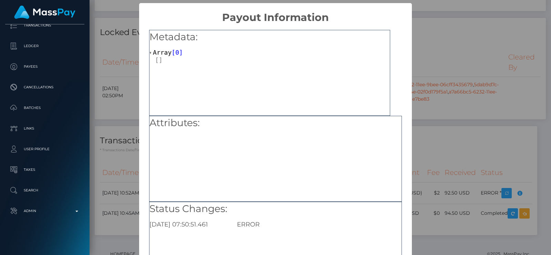
scroll to position [72, 0]
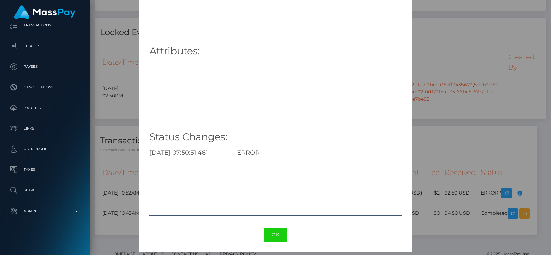
click at [273, 227] on div "OK No Cancel" at bounding box center [275, 235] width 272 height 21
click at [273, 230] on button "OK" at bounding box center [275, 235] width 23 height 14
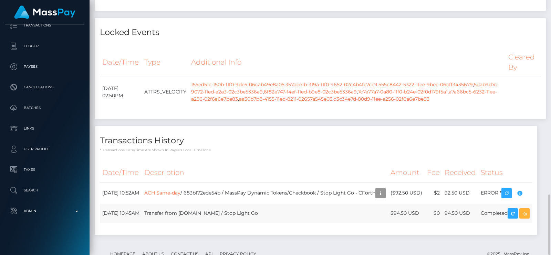
scroll to position [82, 140]
click at [179, 154] on div "Additional Info" at bounding box center [161, 148] width 45 height 13
click at [179, 190] on link "ACH Same-day" at bounding box center [162, 193] width 36 height 6
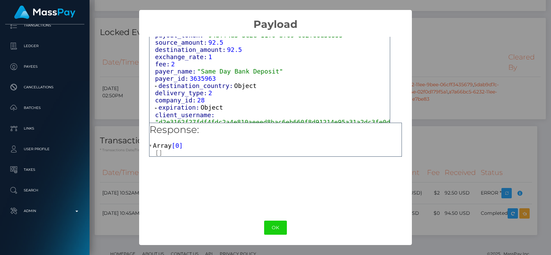
scroll to position [308, 0]
click at [195, 82] on span "destination_country:" at bounding box center [196, 85] width 76 height 7
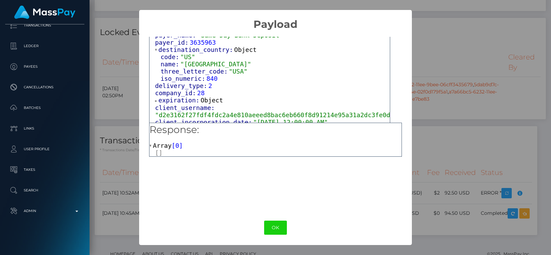
scroll to position [355, 0]
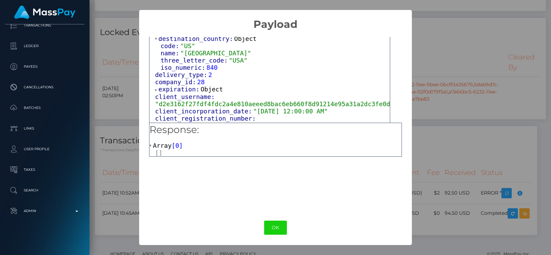
click at [193, 87] on span "expiration:" at bounding box center [179, 89] width 42 height 7
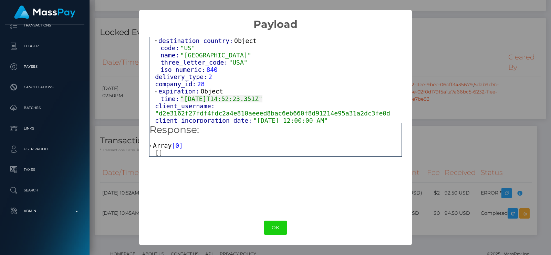
scroll to position [351, 0]
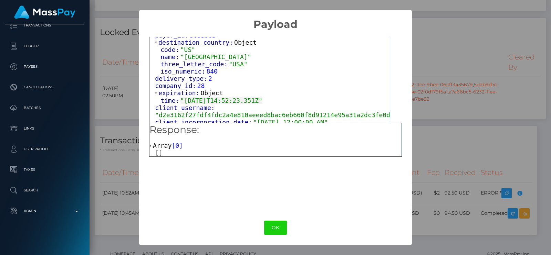
click at [182, 89] on span "expiration:" at bounding box center [179, 92] width 42 height 7
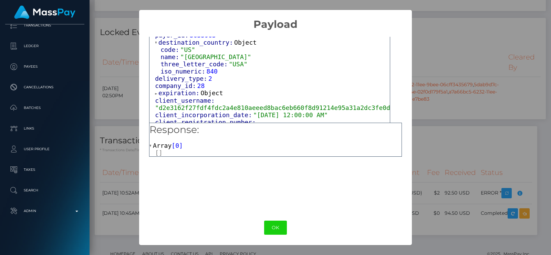
click at [182, 89] on span "expiration:" at bounding box center [179, 92] width 42 height 7
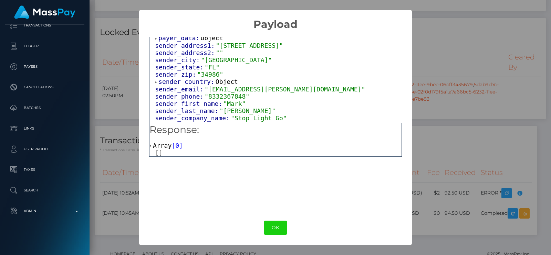
scroll to position [0, 0]
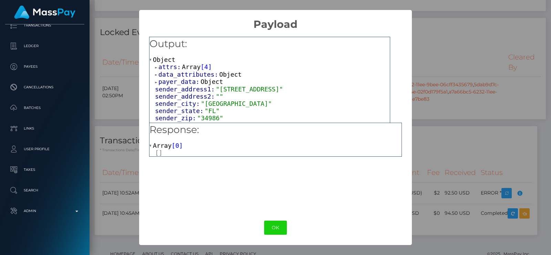
click at [183, 68] on span "Array" at bounding box center [191, 66] width 19 height 7
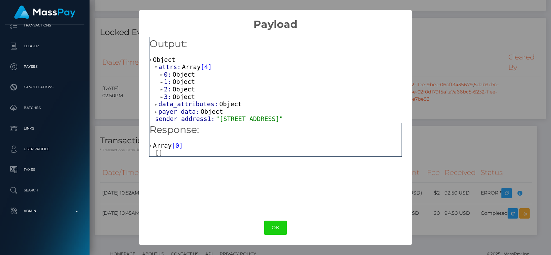
scroll to position [6, 0]
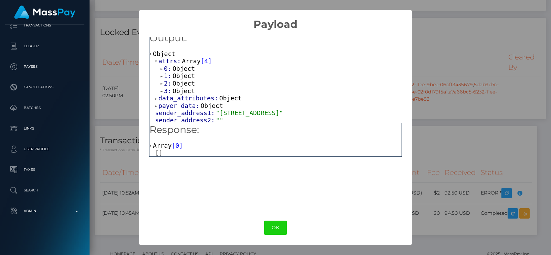
click at [183, 68] on span "Object" at bounding box center [183, 68] width 22 height 7
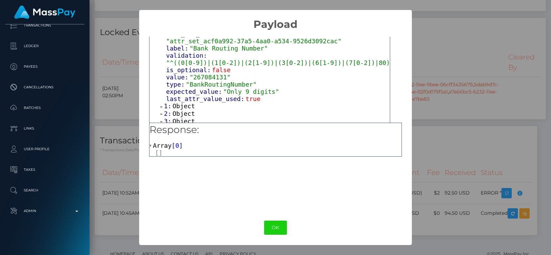
scroll to position [63, 0]
click at [189, 102] on span "Object" at bounding box center [183, 105] width 22 height 7
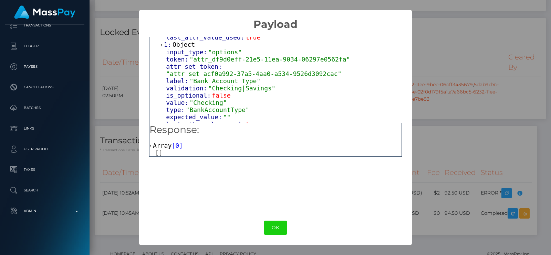
scroll to position [140, 0]
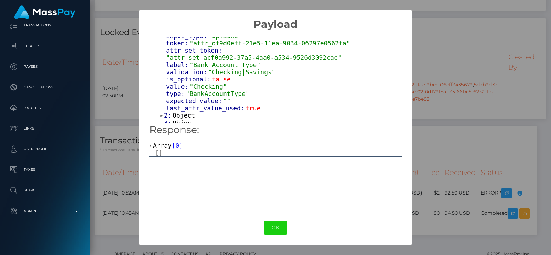
click at [185, 112] on span "Object" at bounding box center [183, 115] width 22 height 7
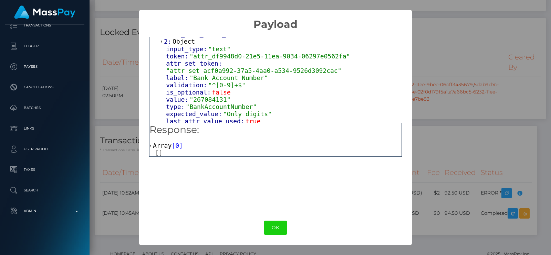
scroll to position [233, 0]
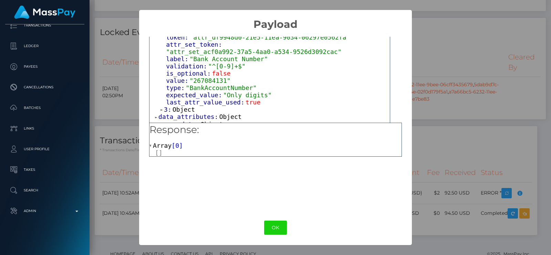
click at [184, 106] on span "Object" at bounding box center [183, 109] width 22 height 7
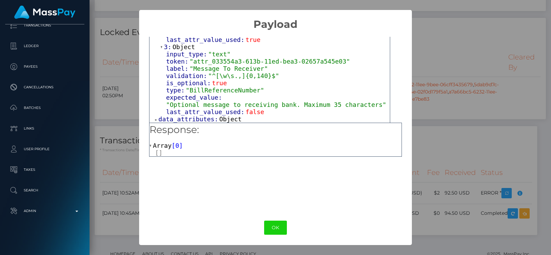
scroll to position [297, 0]
click at [181, 115] on span "data_attributes:" at bounding box center [188, 118] width 61 height 7
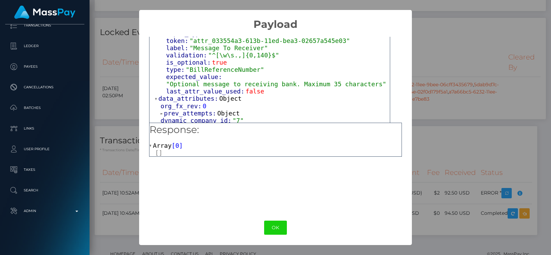
scroll to position [317, 0]
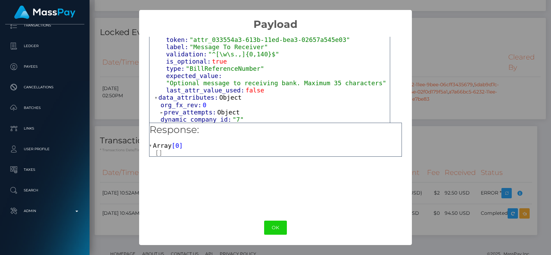
click at [180, 109] on span "prev_attempts:" at bounding box center [190, 112] width 53 height 7
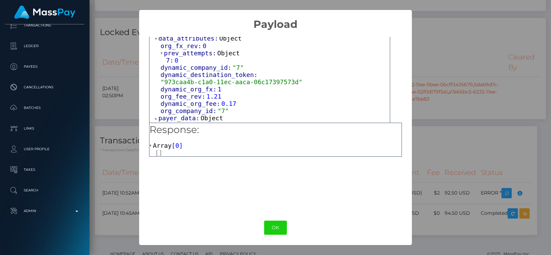
scroll to position [377, 0]
click at [180, 114] on span "payer_data:" at bounding box center [179, 117] width 42 height 7
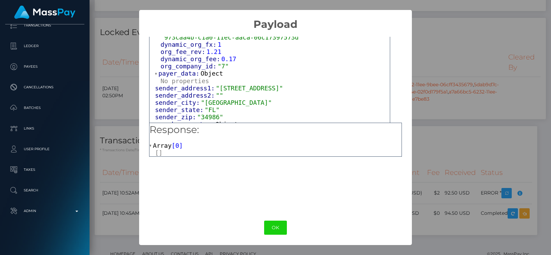
scroll to position [433, 0]
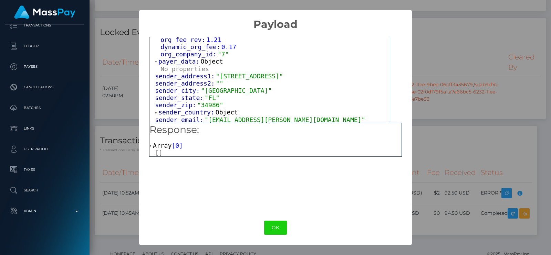
click at [179, 102] on span "sender_zip:" at bounding box center [176, 105] width 42 height 7
click at [179, 109] on span "sender_country:" at bounding box center [186, 112] width 57 height 7
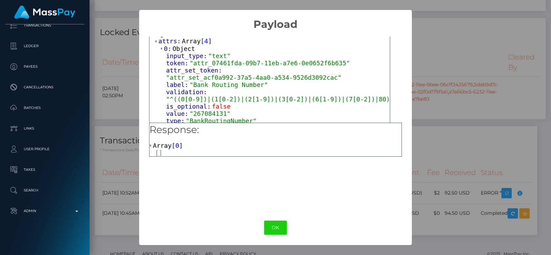
scroll to position [26, 0]
click at [273, 235] on button "OK" at bounding box center [275, 228] width 23 height 14
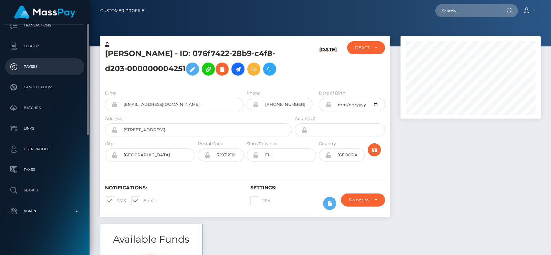
scroll to position [0, 0]
